Goal: Check status: Check status

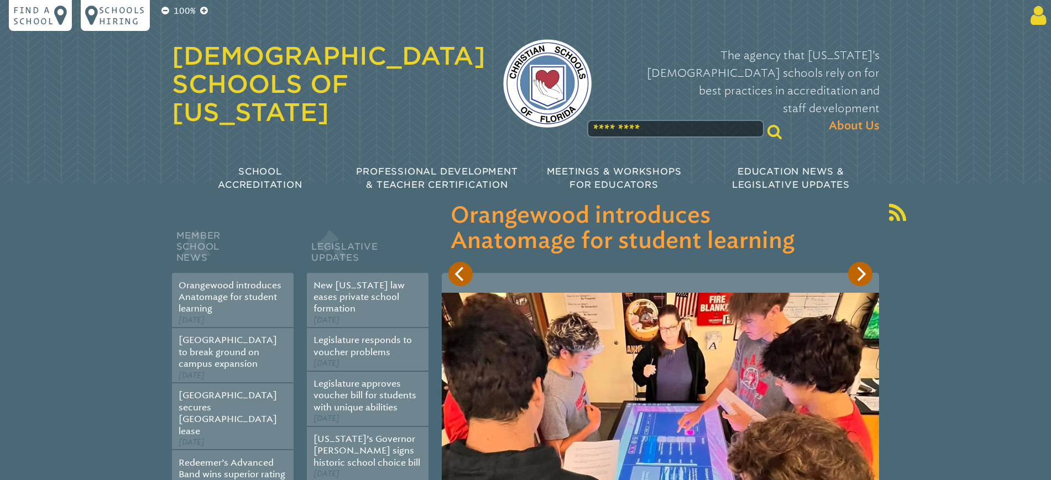
type input "**********"
click at [1030, 15] on icon at bounding box center [1036, 15] width 20 height 22
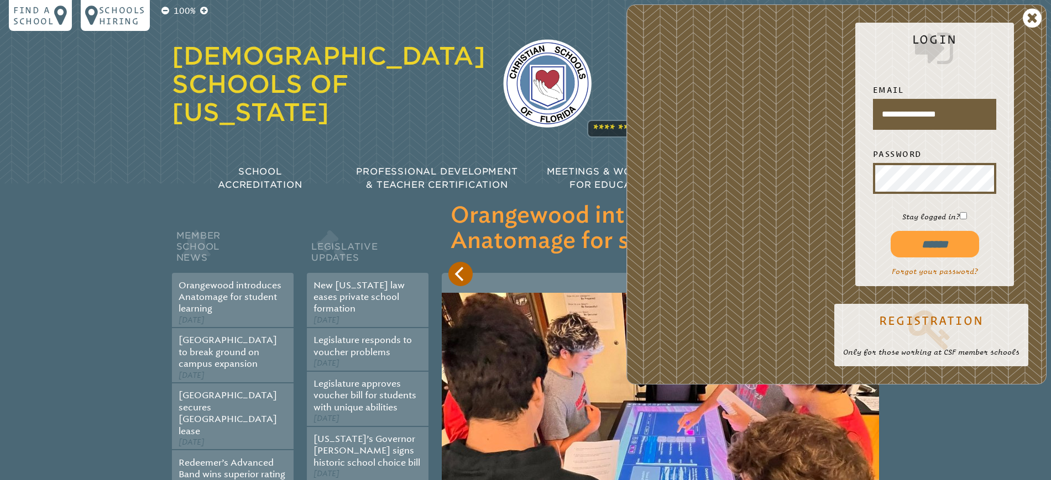
click at [929, 245] on input "******" at bounding box center [934, 244] width 88 height 27
type input "**********"
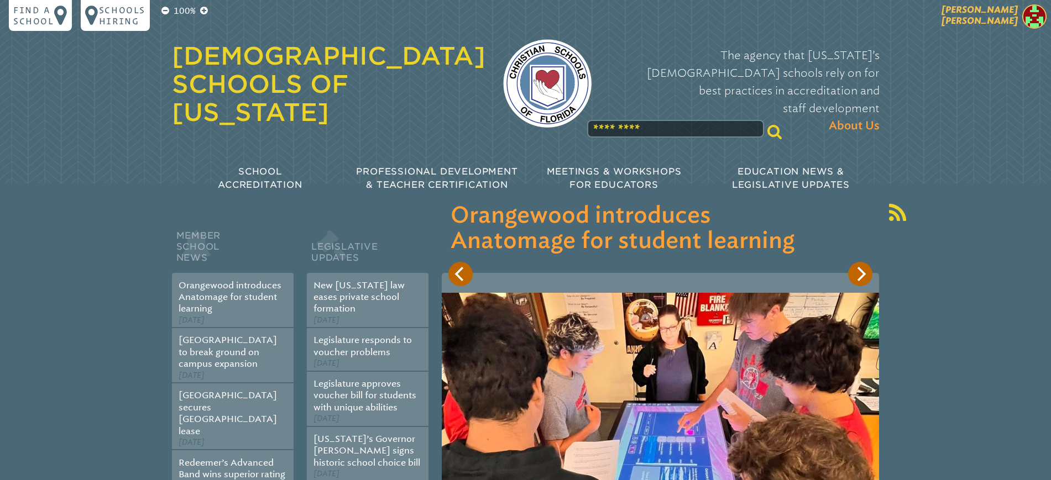
click at [1004, 19] on span "[PERSON_NAME]" at bounding box center [979, 15] width 76 height 22
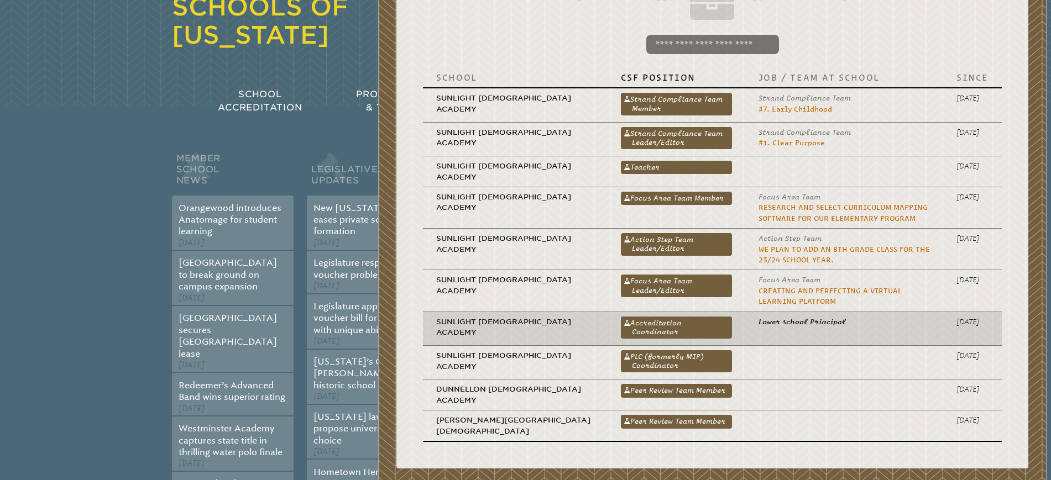
scroll to position [138, 0]
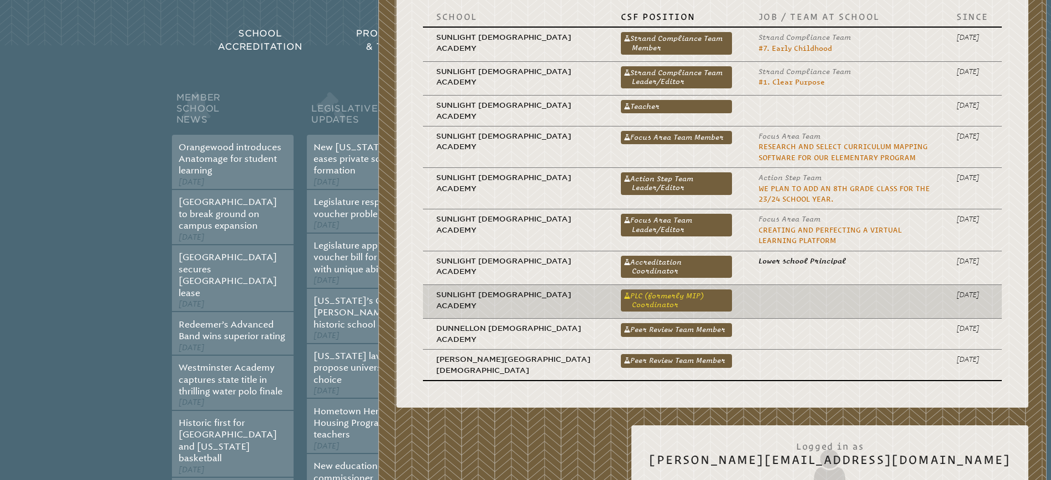
click at [621, 296] on link "PLC (formerly MIP) Coordinator" at bounding box center [676, 301] width 111 height 22
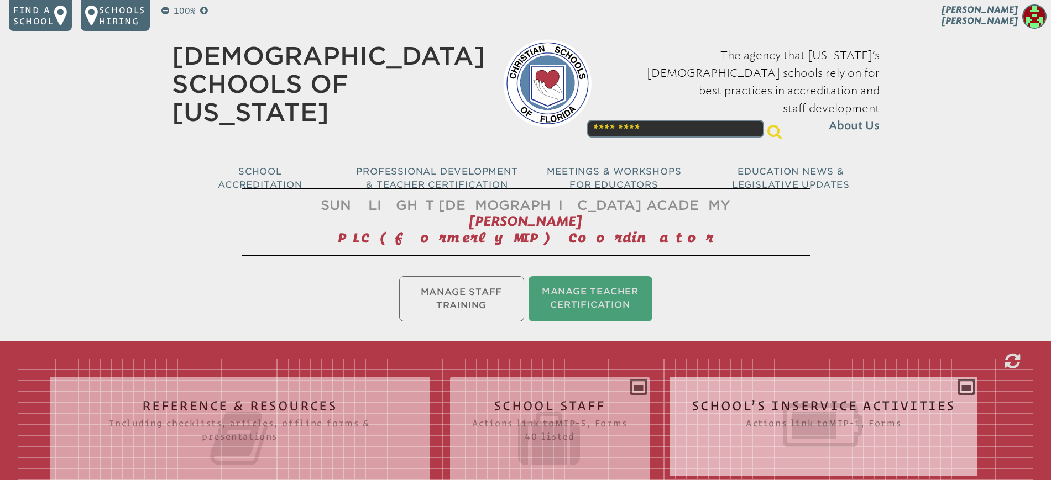
click at [855, 420] on icon at bounding box center [823, 426] width 264 height 62
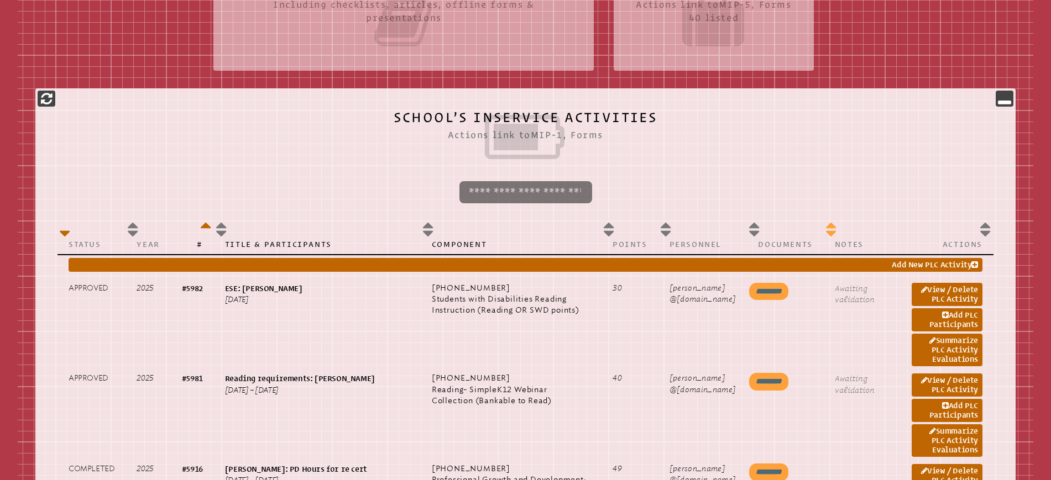
scroll to position [484, 0]
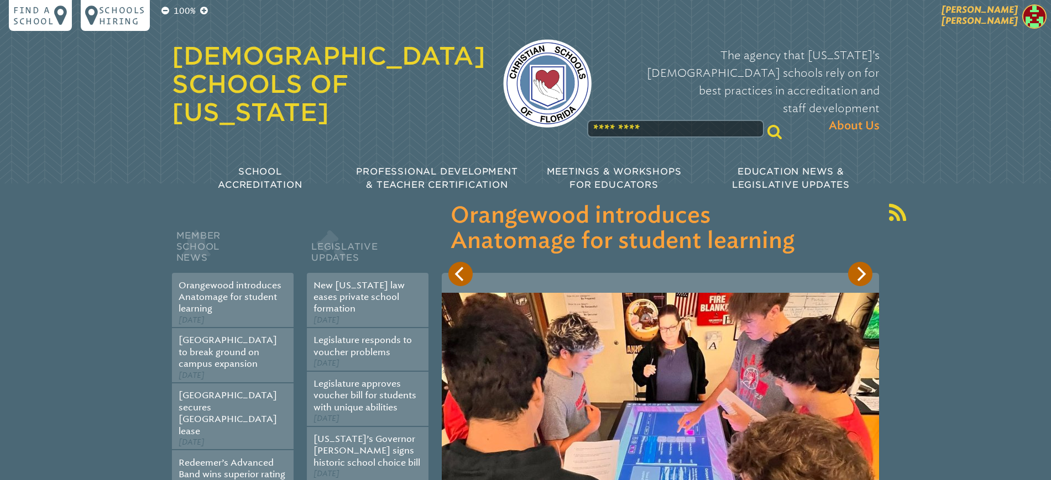
click at [979, 11] on p "[PERSON_NAME]" at bounding box center [959, 17] width 181 height 27
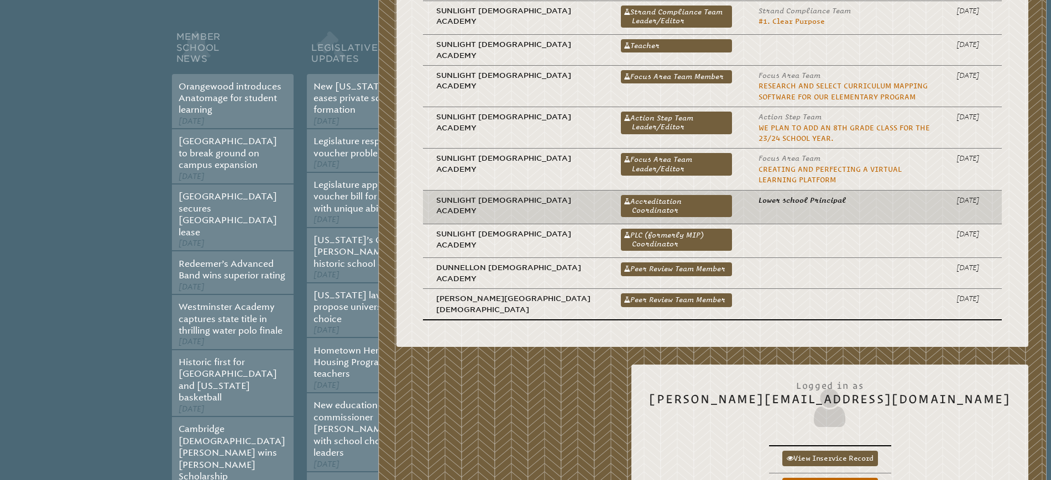
scroll to position [207, 0]
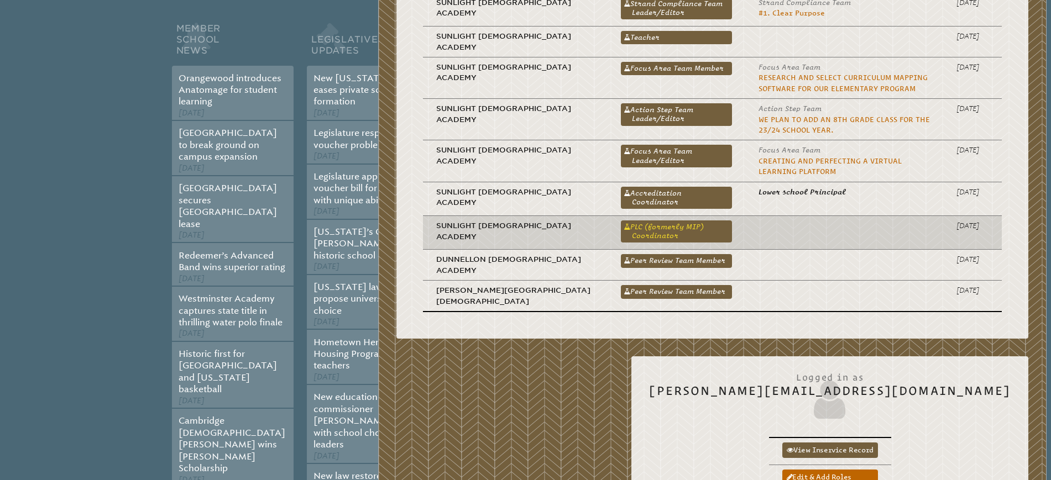
click at [621, 222] on link "PLC (formerly MIP) Coordinator" at bounding box center [676, 232] width 111 height 22
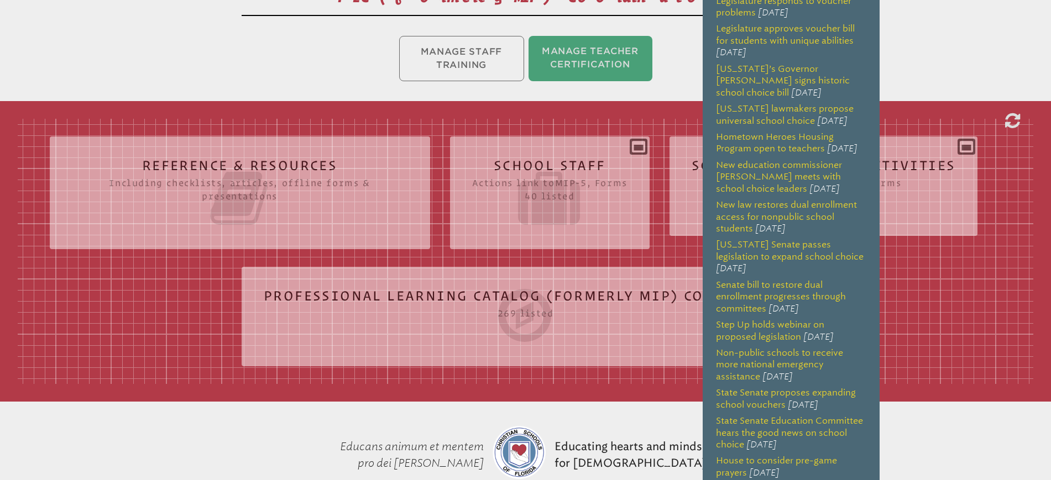
scroll to position [276, 0]
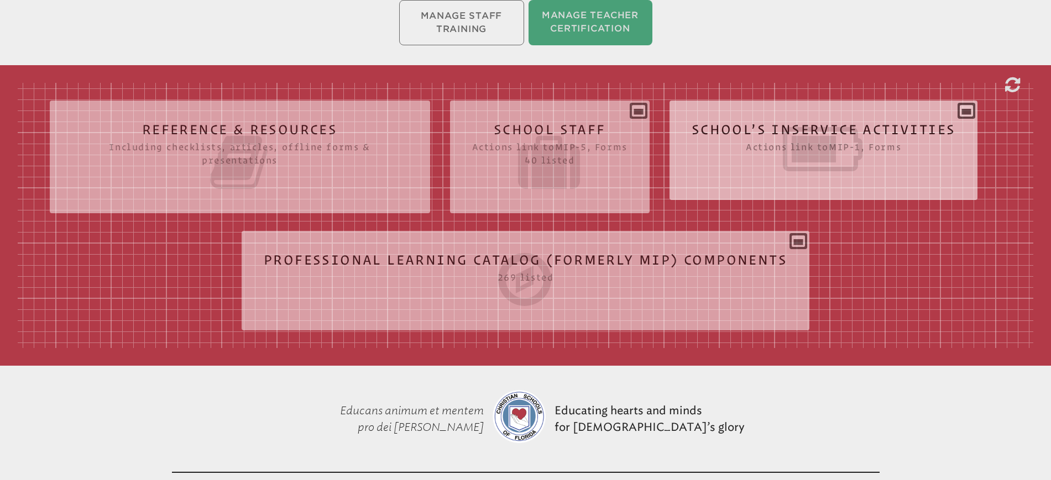
click at [910, 147] on icon at bounding box center [823, 149] width 264 height 62
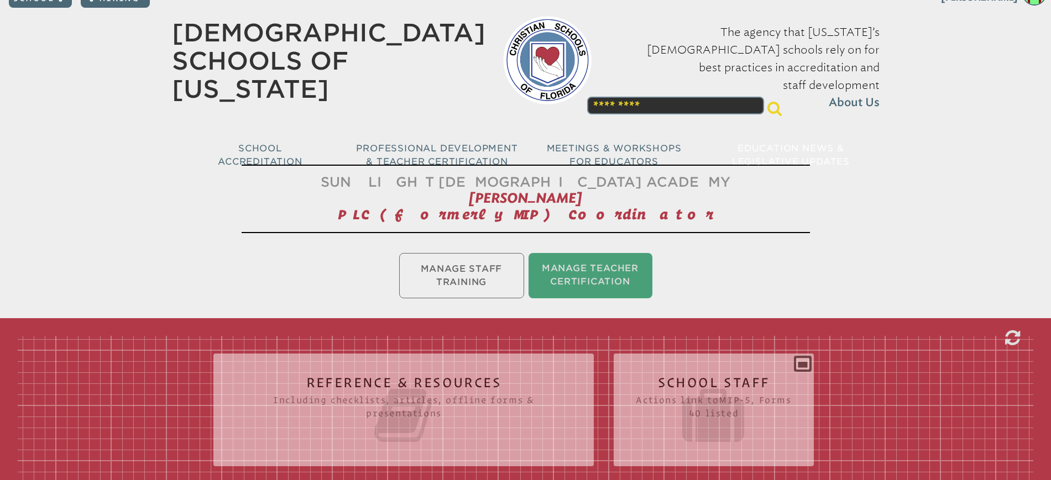
scroll to position [0, 0]
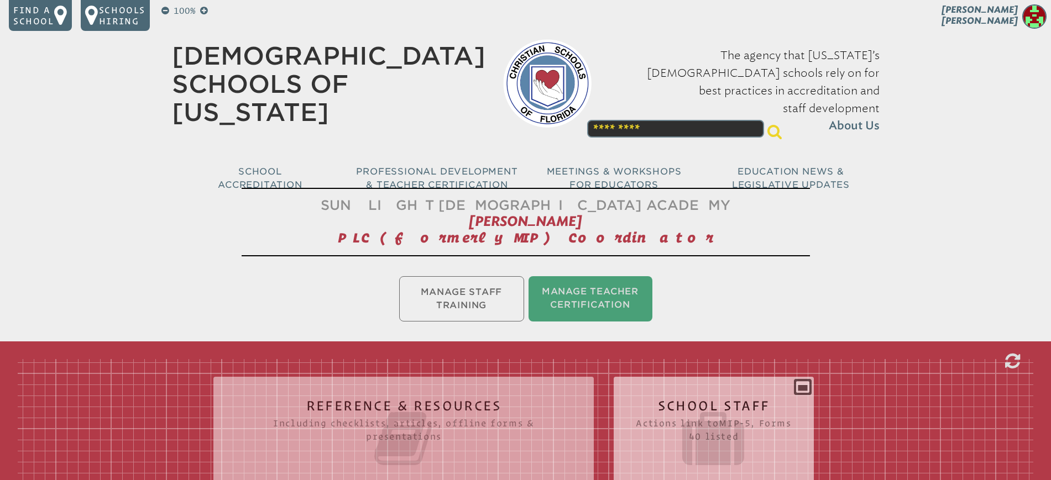
click at [719, 412] on icon at bounding box center [713, 439] width 155 height 62
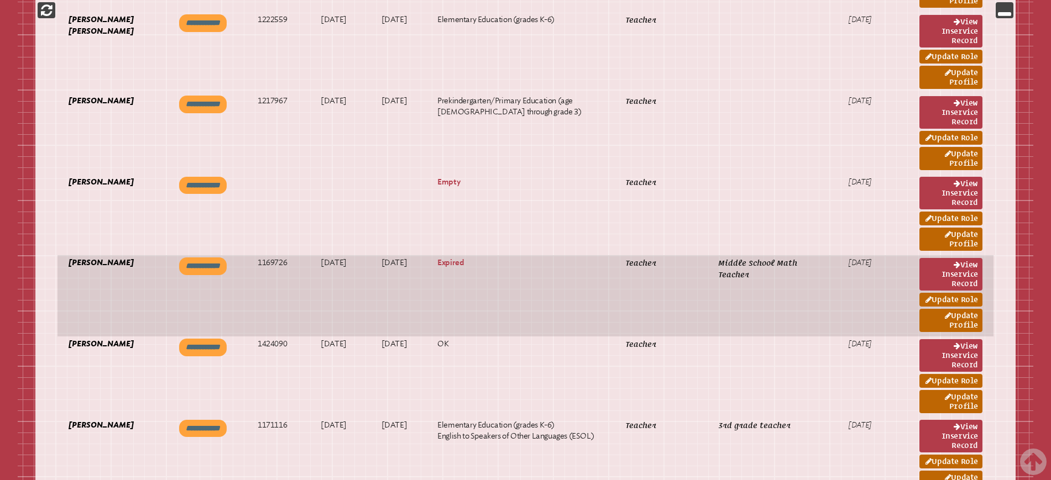
scroll to position [2349, 0]
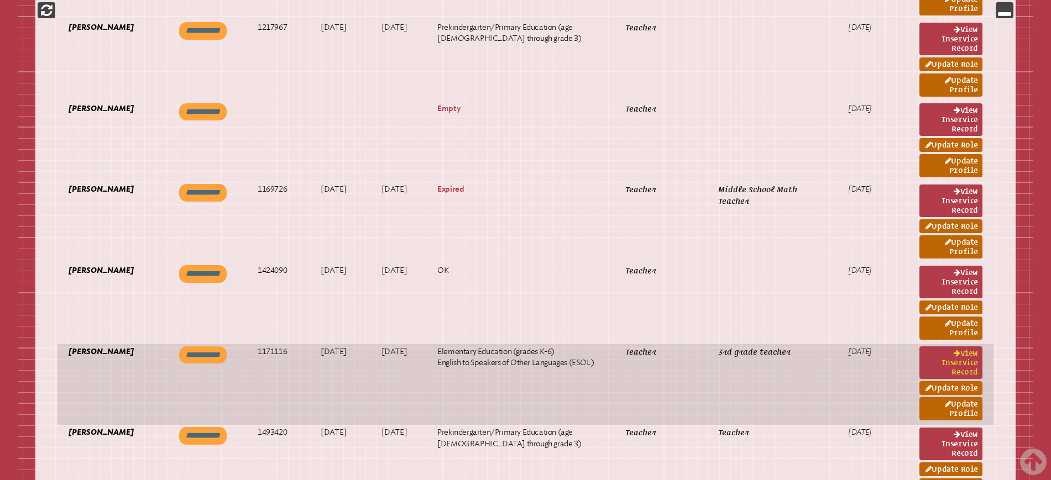
click at [970, 359] on link "View inservice record" at bounding box center [950, 363] width 63 height 33
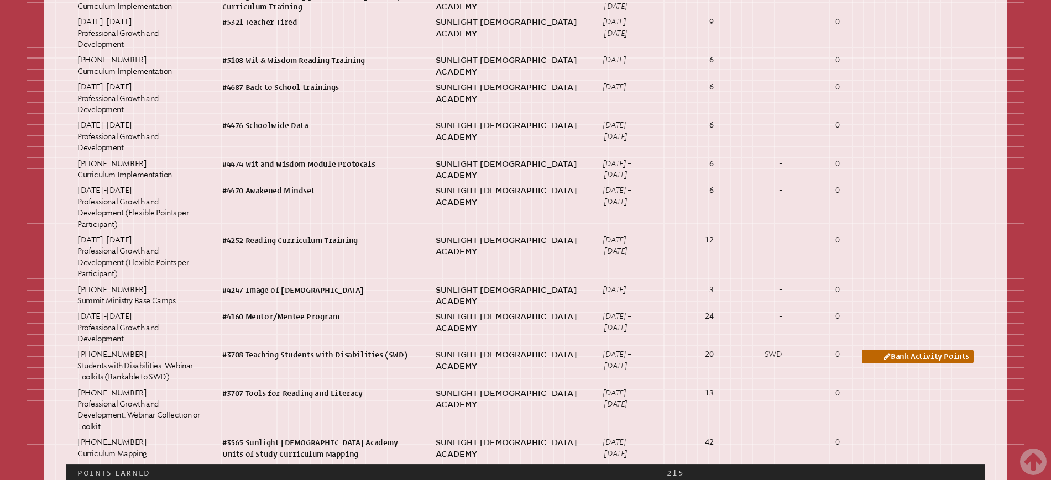
scroll to position [760, 0]
